Goal: Task Accomplishment & Management: Complete application form

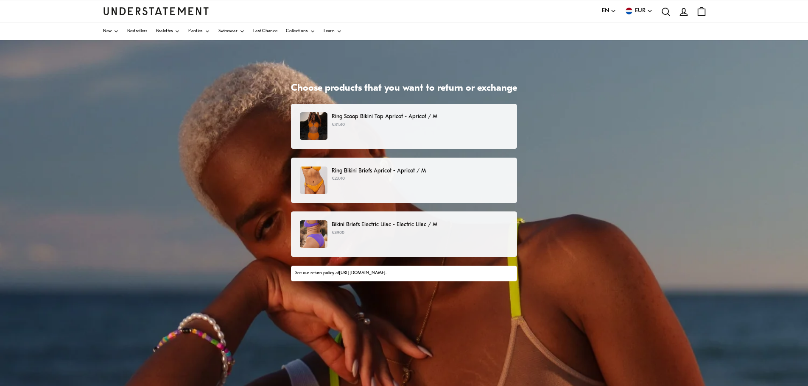
click at [429, 132] on div "Ring Scoop Bikini Top Apricot - Apricot / M €41.40" at bounding box center [404, 126] width 208 height 28
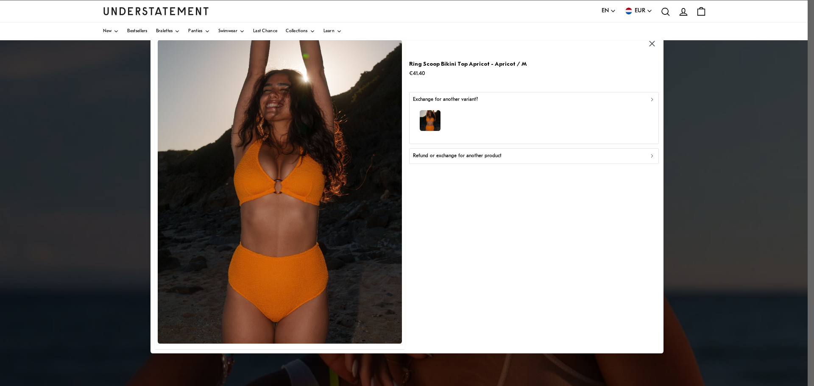
click at [438, 159] on p "Refund or exchange for another product" at bounding box center [457, 156] width 89 height 8
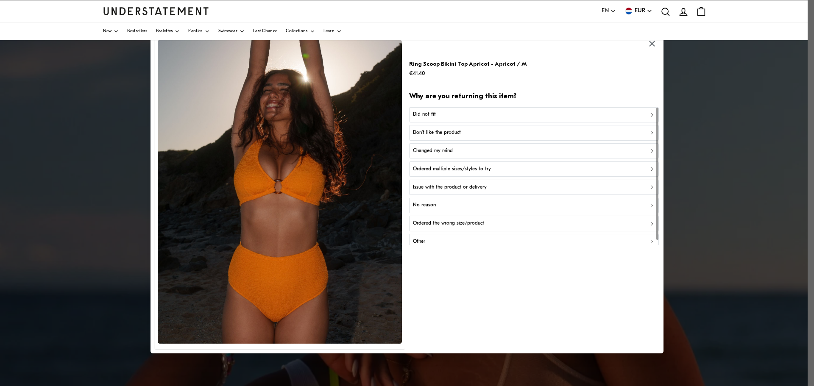
click at [444, 114] on div "Did not fit" at bounding box center [534, 115] width 243 height 8
click at [444, 114] on div "Too small" at bounding box center [534, 115] width 243 height 8
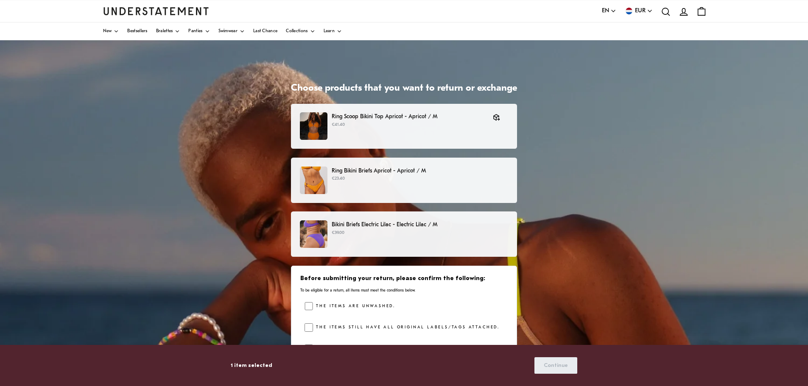
click at [450, 193] on div "Ring Bikini Briefs Apricot - Apricot / M €23.40" at bounding box center [404, 181] width 208 height 28
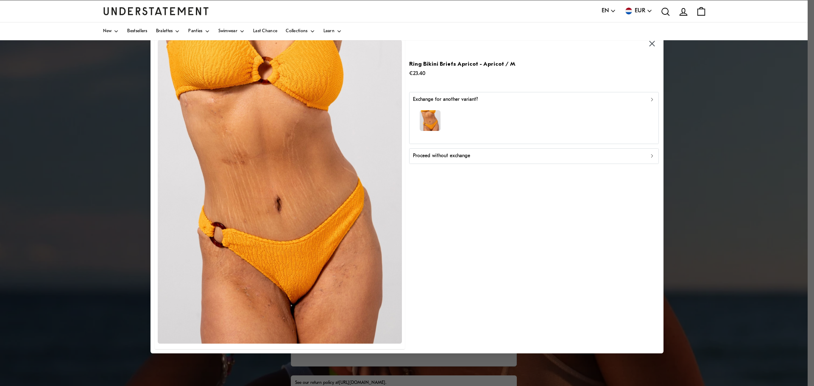
click at [450, 162] on button "Proceed without exchange" at bounding box center [534, 155] width 250 height 15
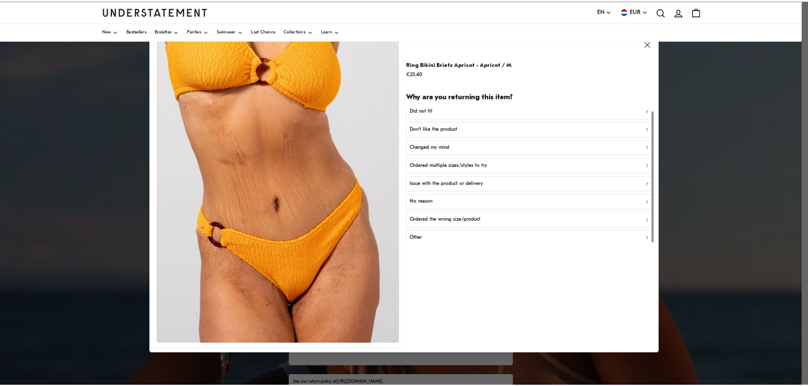
scroll to position [5, 0]
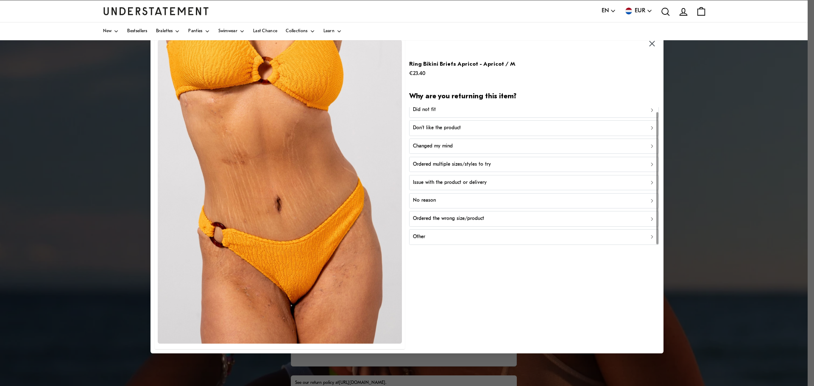
click at [442, 239] on div "Other" at bounding box center [534, 237] width 243 height 8
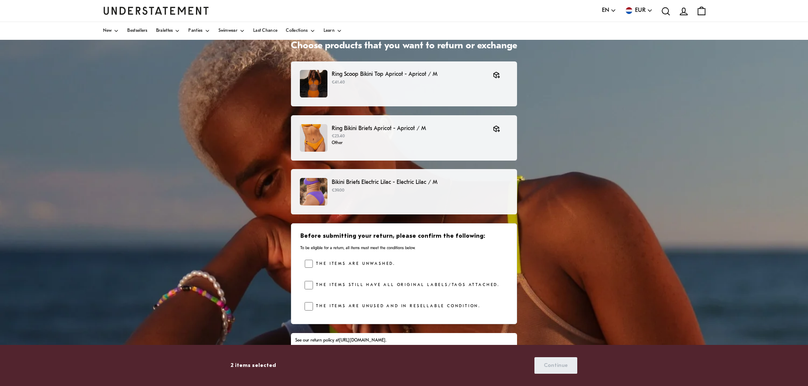
scroll to position [78, 0]
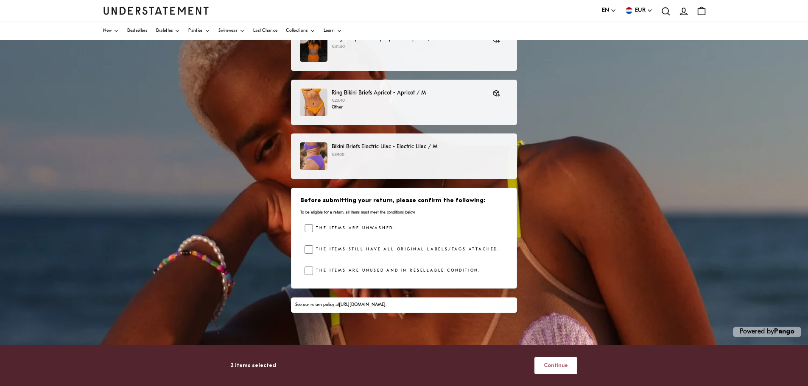
click at [564, 372] on span "Continue" at bounding box center [556, 366] width 24 height 16
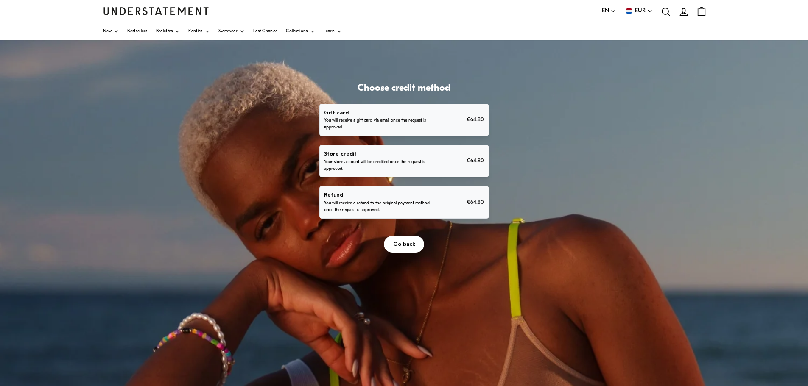
click at [389, 195] on p "Refund" at bounding box center [377, 195] width 107 height 9
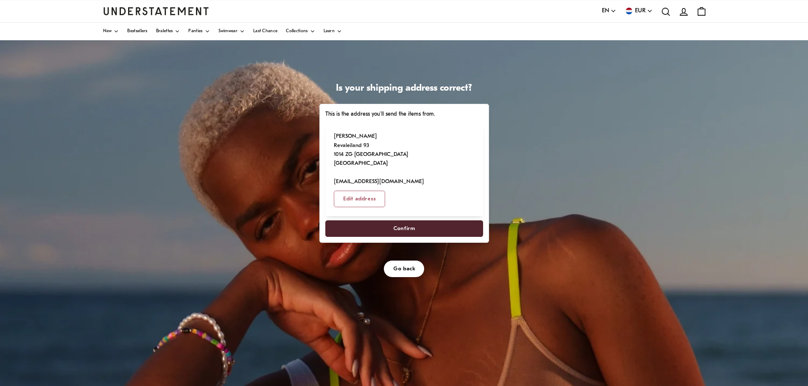
click at [399, 221] on span "Confirm" at bounding box center [404, 229] width 22 height 16
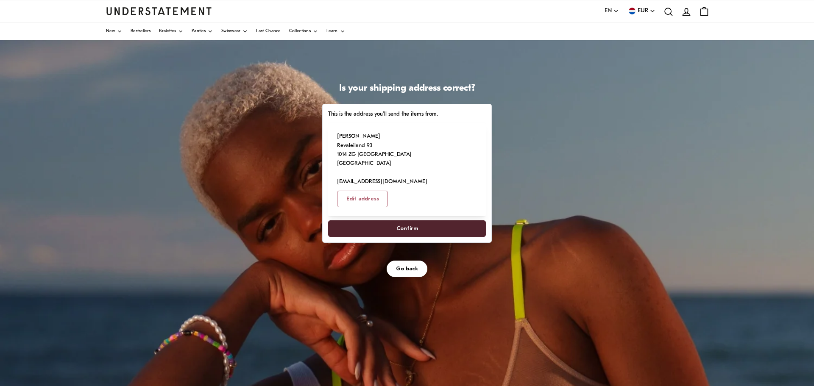
select select "**"
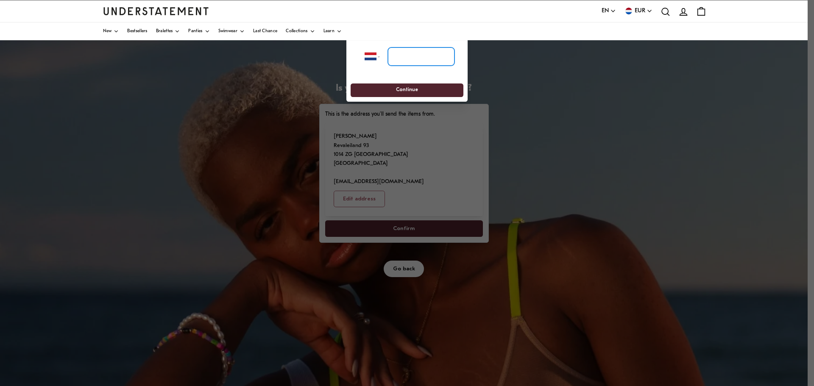
click at [396, 57] on input "tel" at bounding box center [421, 56] width 67 height 19
type input "*"
type input "*********"
click at [377, 56] on select "**********" at bounding box center [376, 56] width 22 height 19
click at [371, 56] on select "**********" at bounding box center [376, 56] width 22 height 19
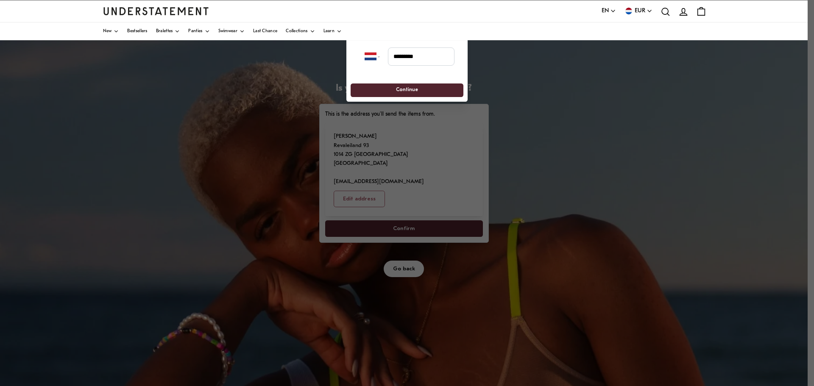
click at [394, 91] on span "Continue" at bounding box center [406, 90] width 97 height 13
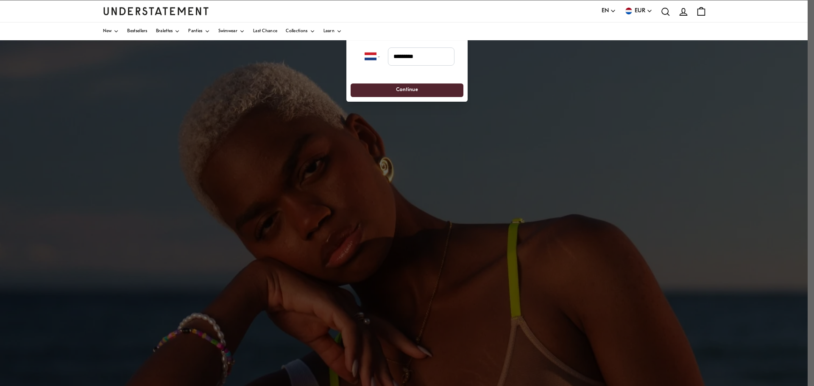
click at [409, 92] on span "Continue" at bounding box center [407, 90] width 22 height 13
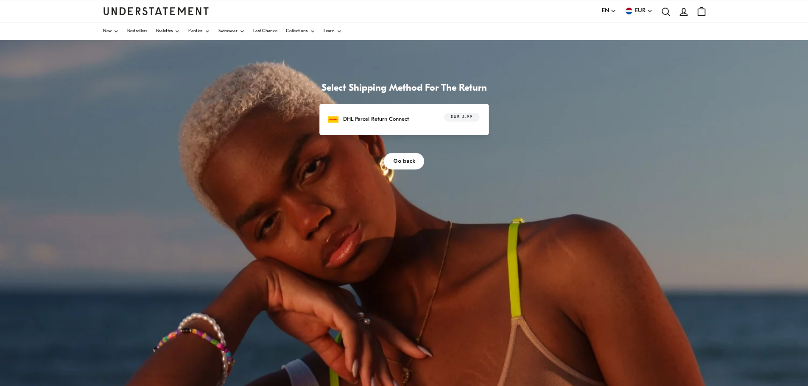
click at [412, 118] on div "DHL Parcel Return Connect EUR 5.99" at bounding box center [403, 119] width 151 height 13
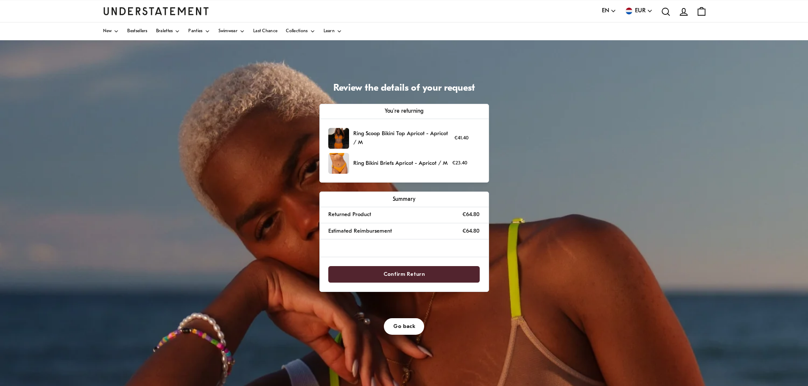
click at [430, 274] on span "Confirm Return" at bounding box center [404, 275] width 133 height 16
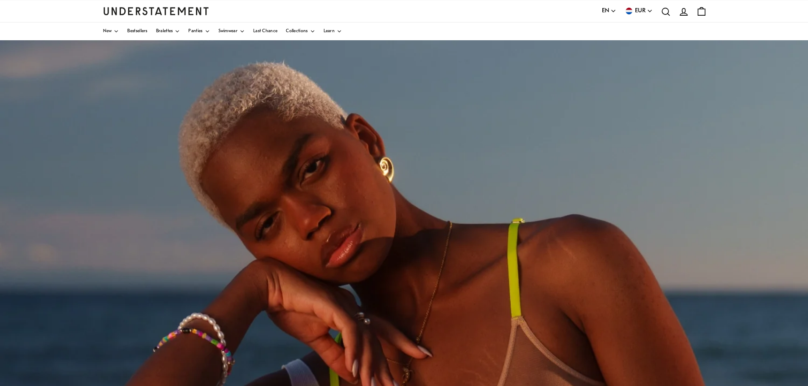
click at [420, 282] on div "Powered by Pango" at bounding box center [404, 252] width 808 height 424
